Goal: Task Accomplishment & Management: Complete application form

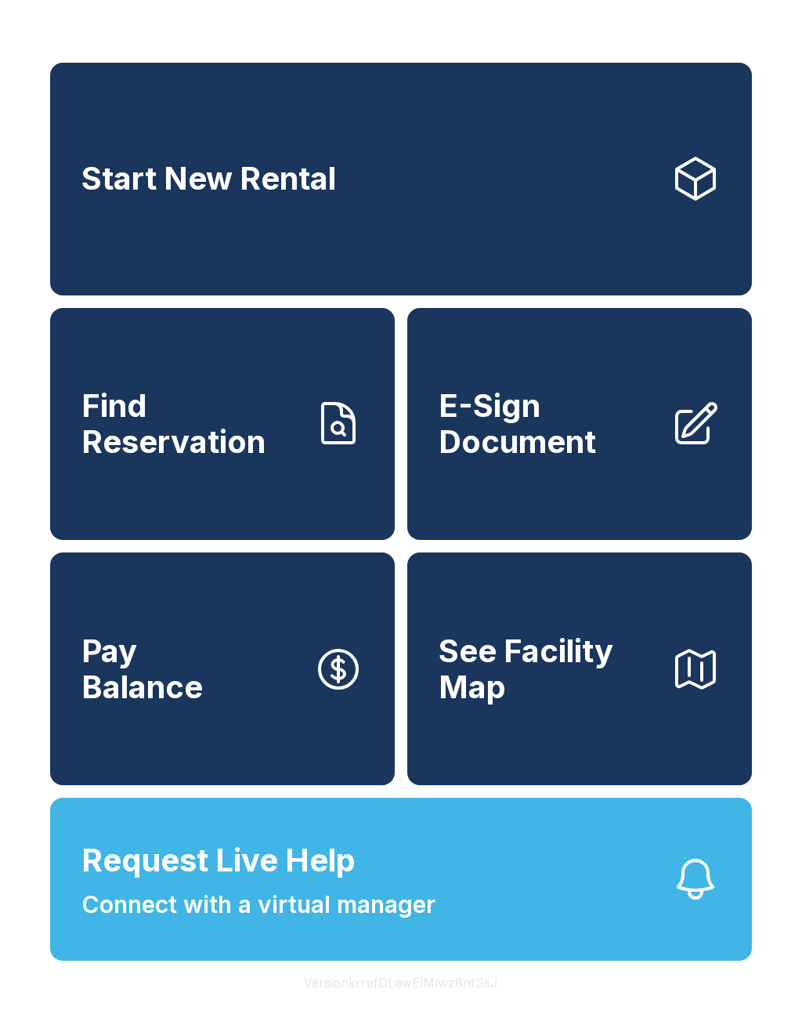
click at [338, 884] on span "Request Live Help" at bounding box center [218, 860] width 274 height 47
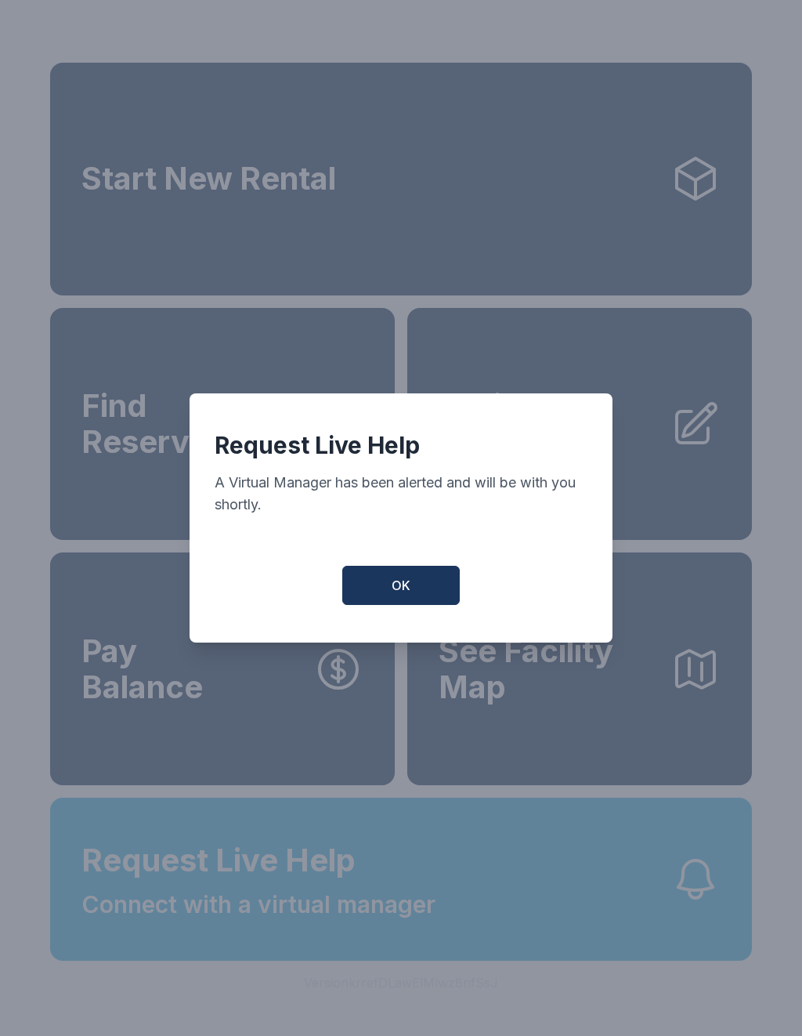
click at [403, 584] on span "OK" at bounding box center [401, 585] width 19 height 19
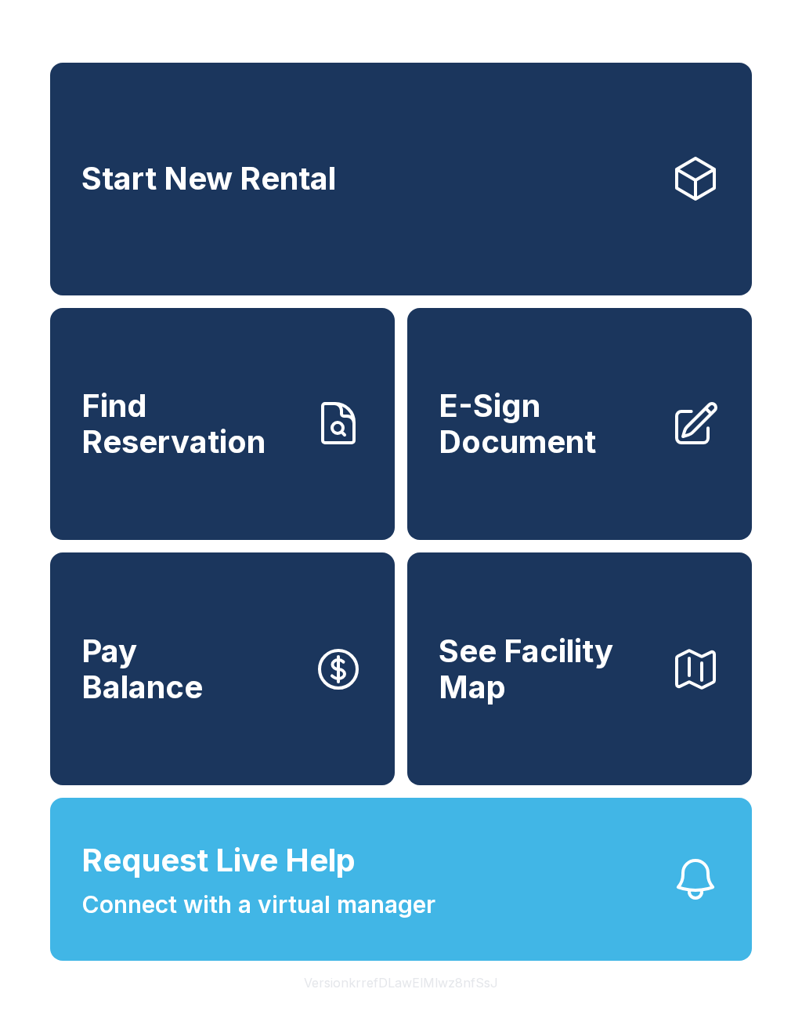
click at [588, 424] on span "E-Sign Document" at bounding box center [548, 423] width 219 height 71
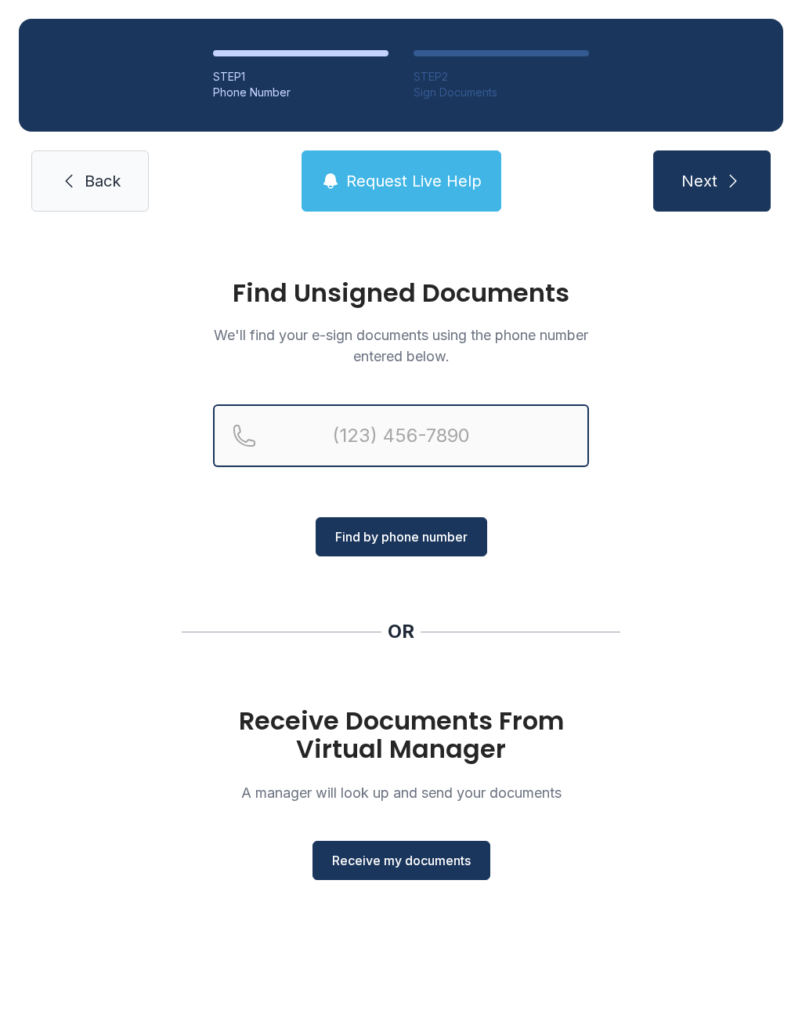
click at [428, 431] on input "Reservation phone number" at bounding box center [401, 435] width 376 height 63
type input "("
click at [412, 866] on span "Receive my documents" at bounding box center [401, 860] width 139 height 19
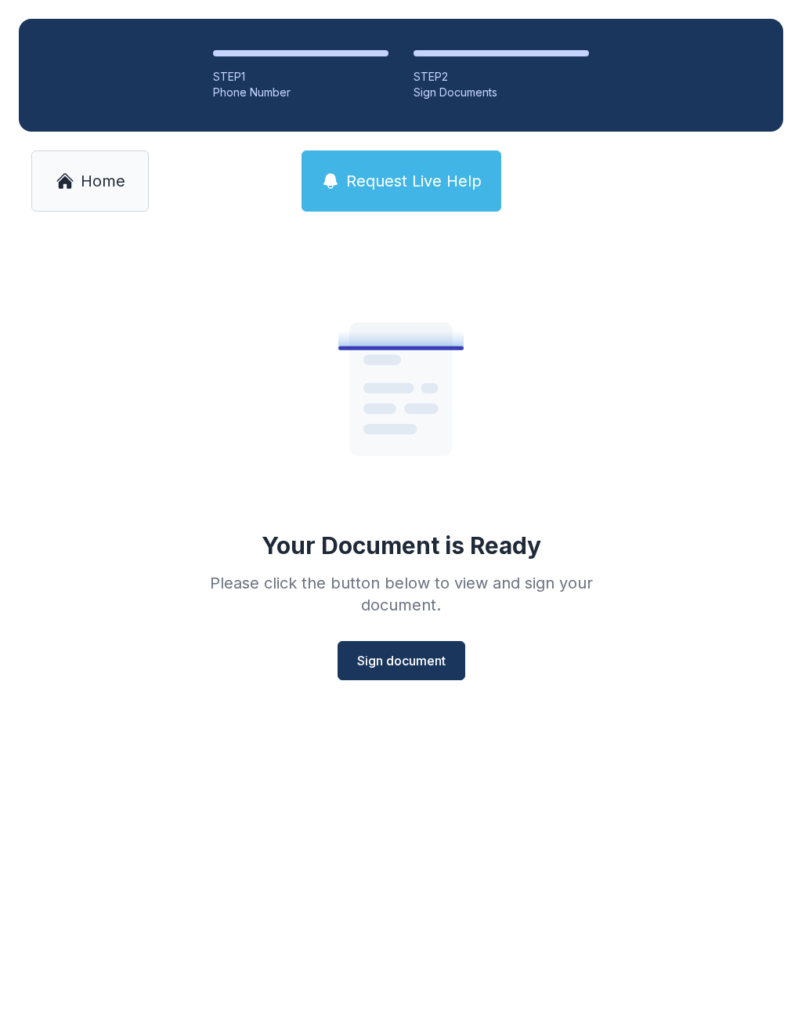
click at [402, 659] on span "Sign document" at bounding box center [401, 660] width 89 height 19
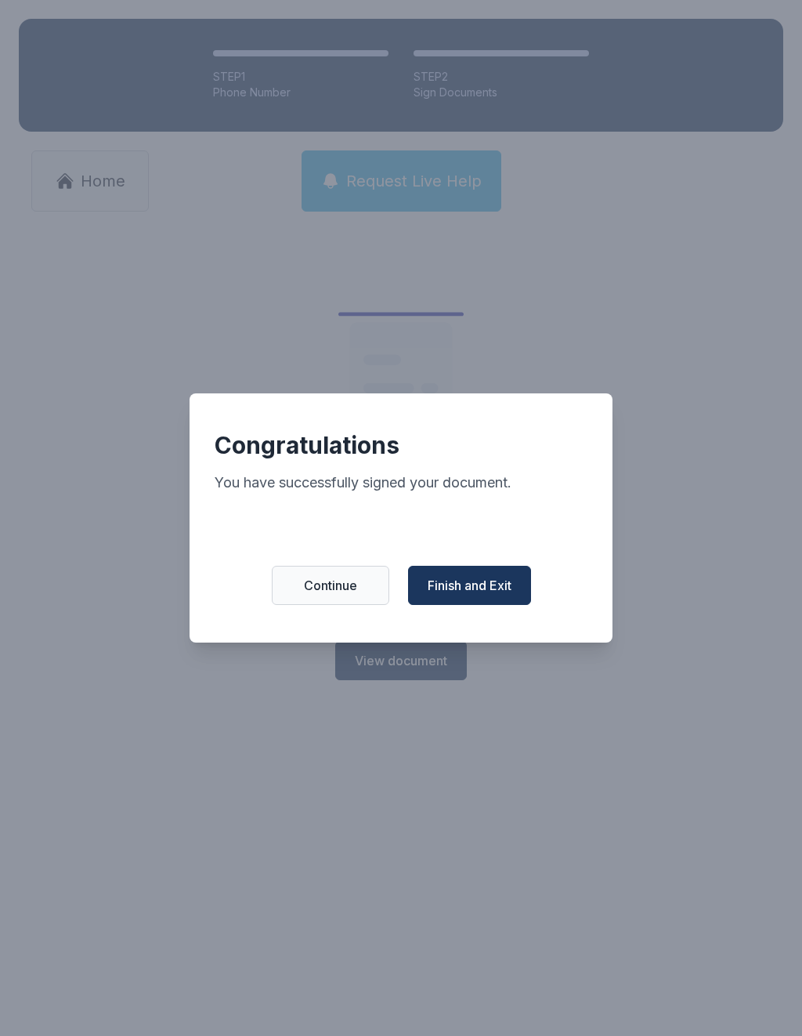
click at [481, 588] on span "Finish and Exit" at bounding box center [470, 585] width 84 height 19
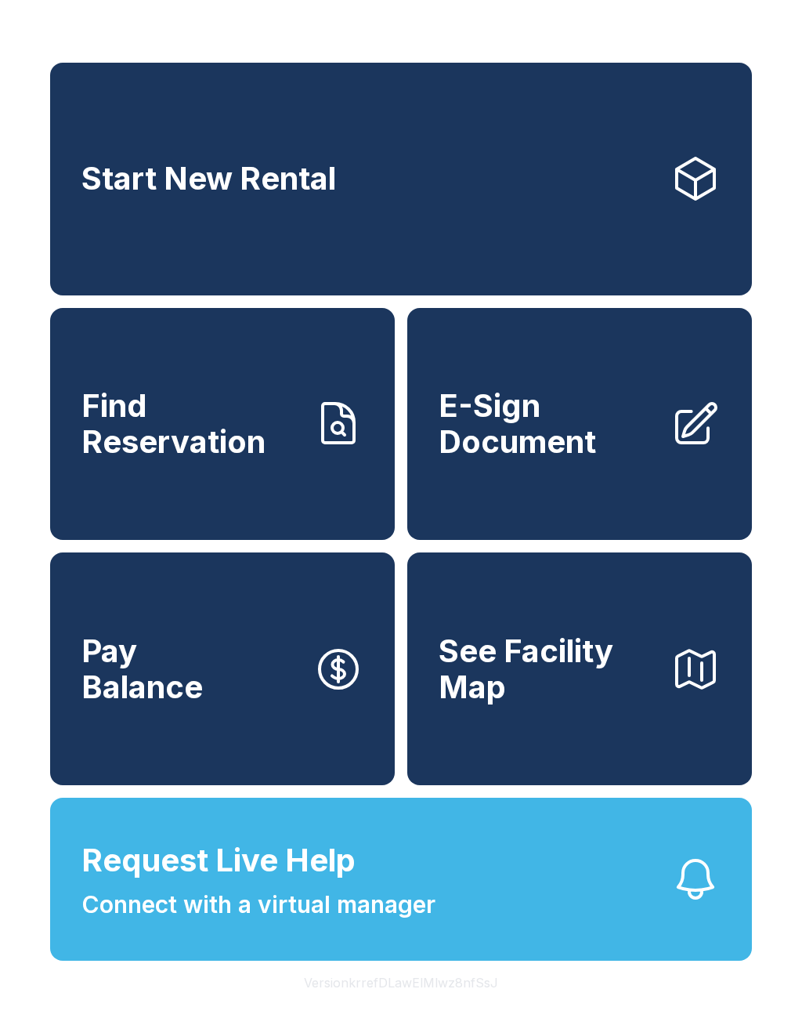
click at [616, 704] on span "See Facility Map" at bounding box center [548, 668] width 219 height 71
click at [603, 450] on span "E-Sign Document" at bounding box center [548, 423] width 219 height 71
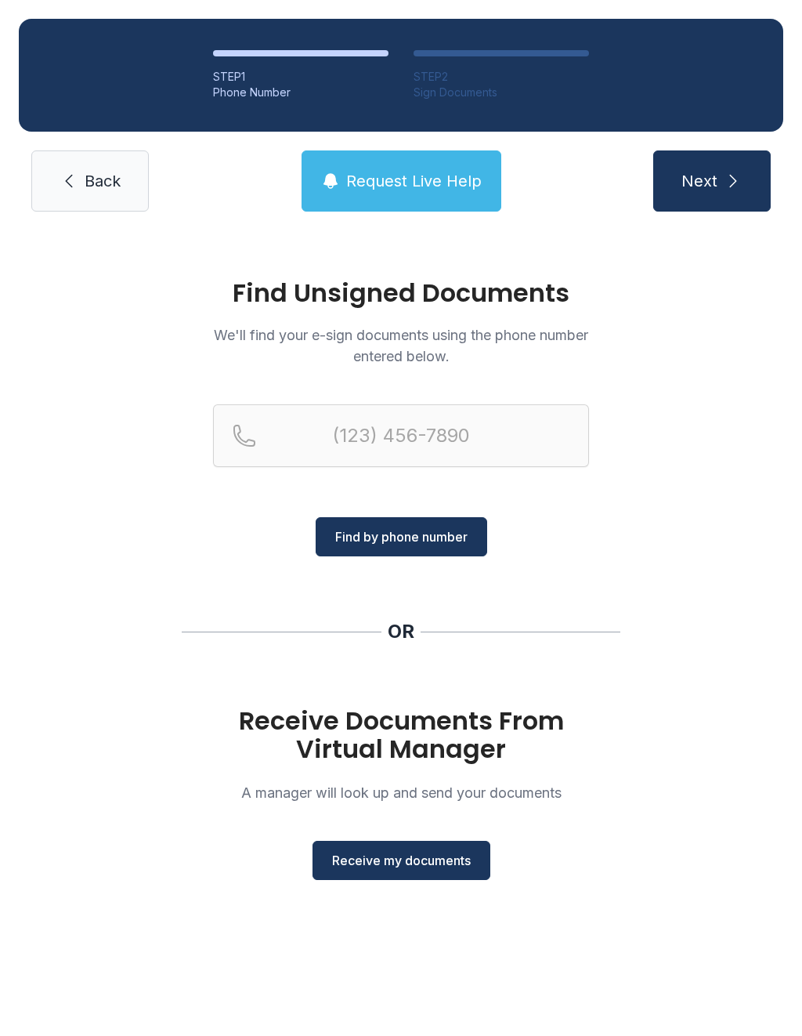
click at [420, 876] on button "Receive my documents" at bounding box center [402, 860] width 178 height 39
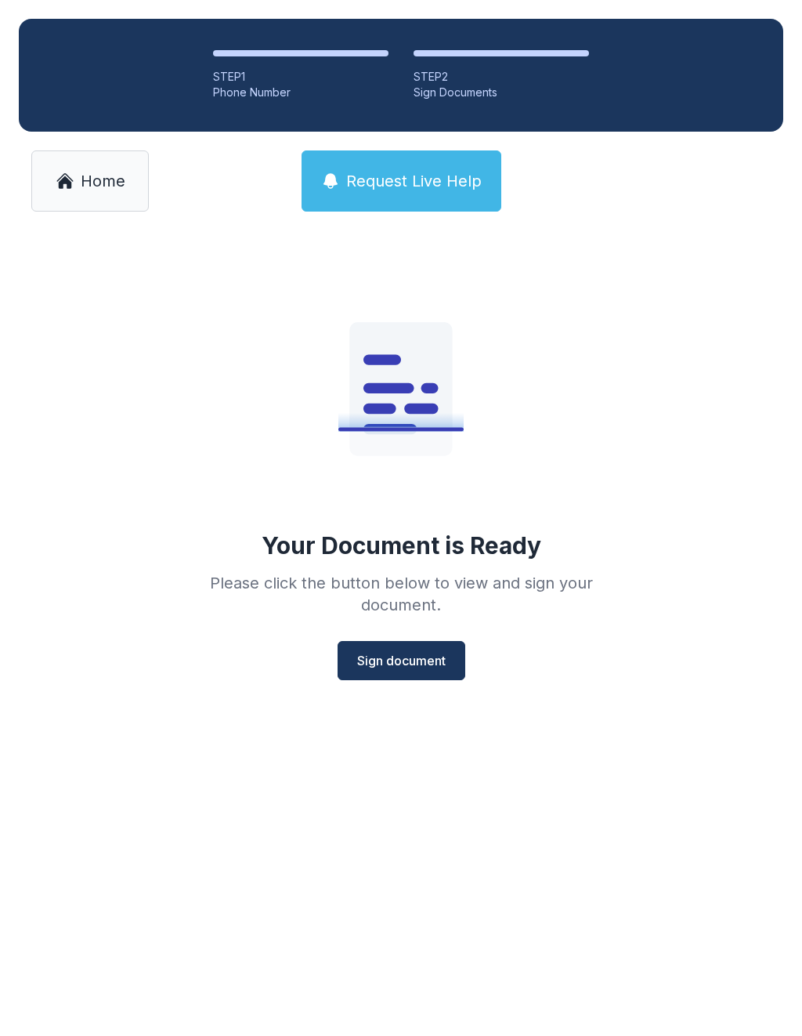
click at [414, 659] on span "Sign document" at bounding box center [401, 660] width 89 height 19
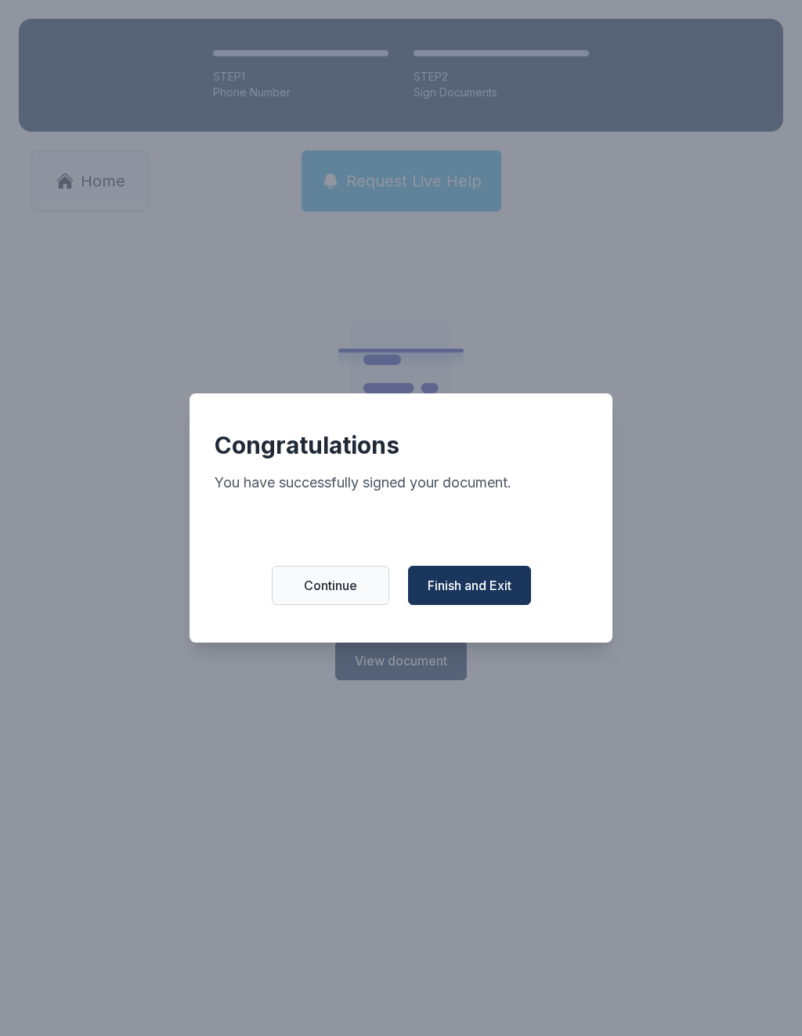
click at [483, 605] on button "Finish and Exit" at bounding box center [469, 585] width 123 height 39
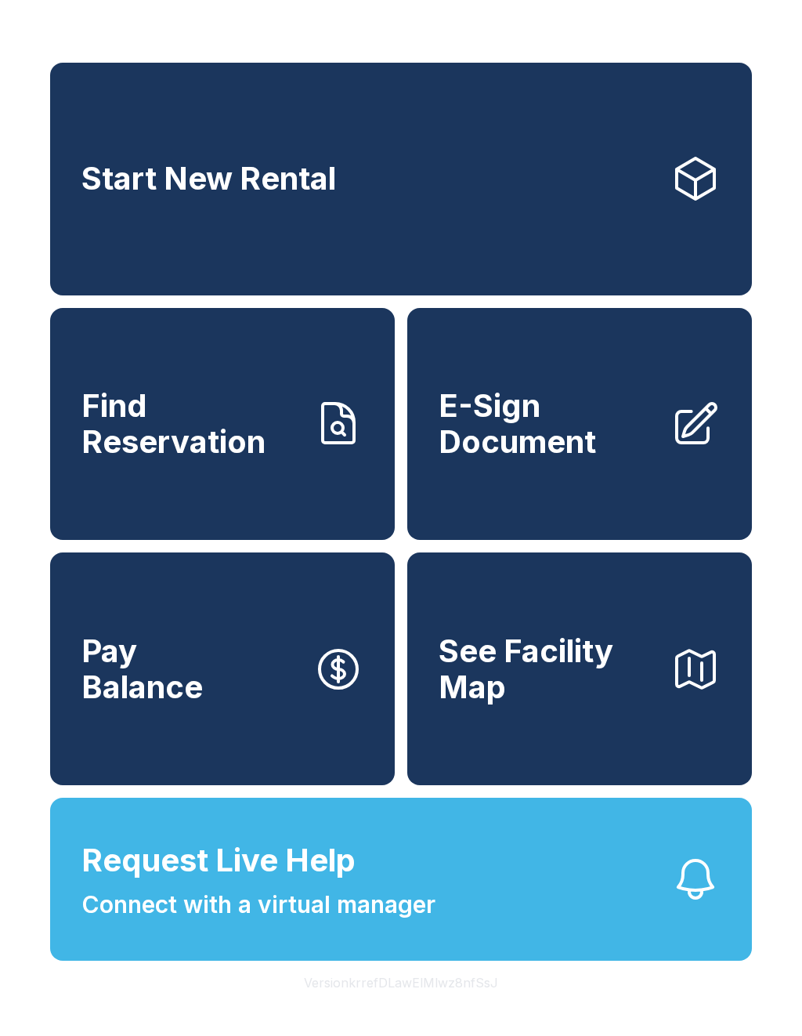
click at [542, 454] on span "E-Sign Document" at bounding box center [548, 423] width 219 height 71
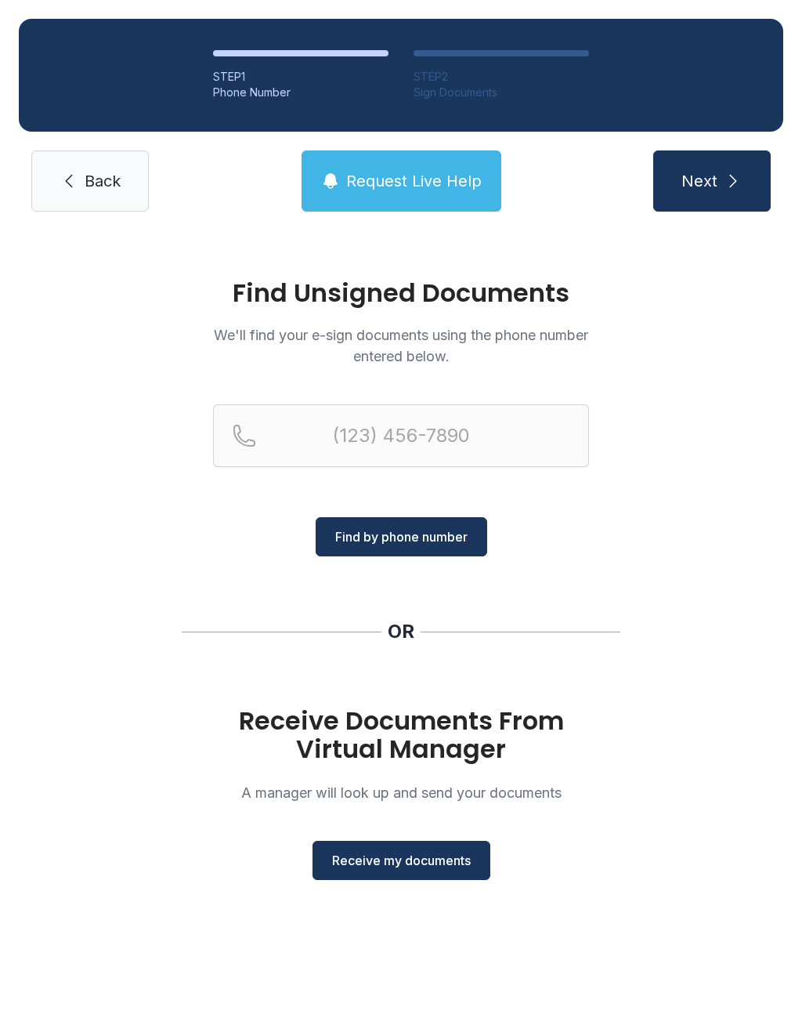
click at [85, 162] on link "Back" at bounding box center [90, 180] width 118 height 61
